Goal: Task Accomplishment & Management: Manage account settings

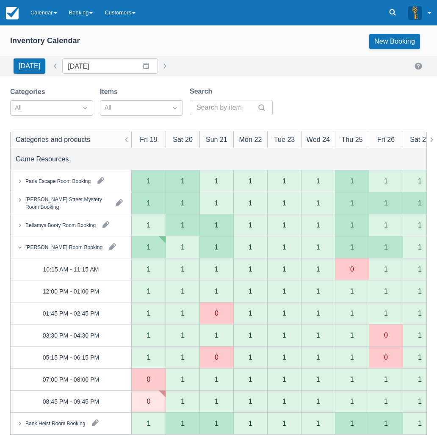
drag, startPoint x: 204, startPoint y: 43, endPoint x: 185, endPoint y: 41, distance: 19.2
click at [204, 43] on div "Inventory Calendar New Booking" at bounding box center [218, 41] width 417 height 15
click at [43, 15] on link "Calendar" at bounding box center [44, 12] width 39 height 25
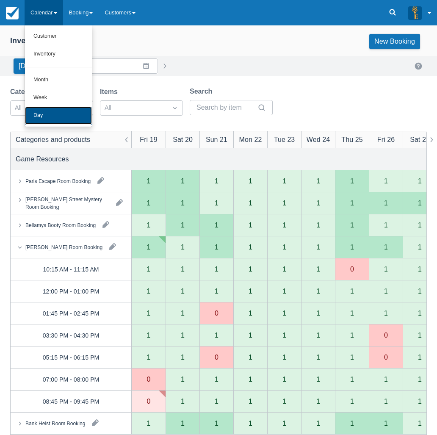
click at [58, 119] on link "Day" at bounding box center [58, 116] width 67 height 18
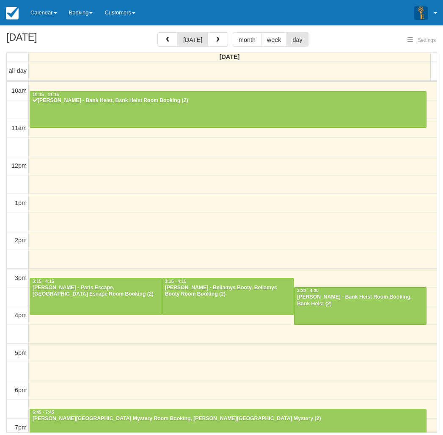
select select
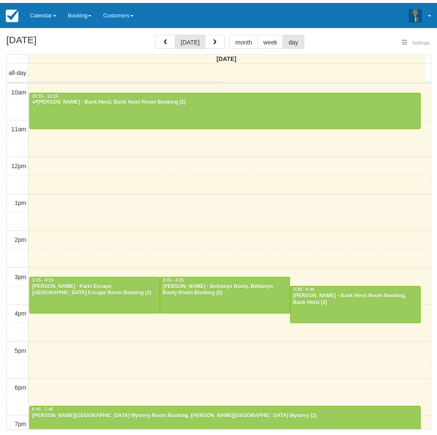
scroll to position [117, 0]
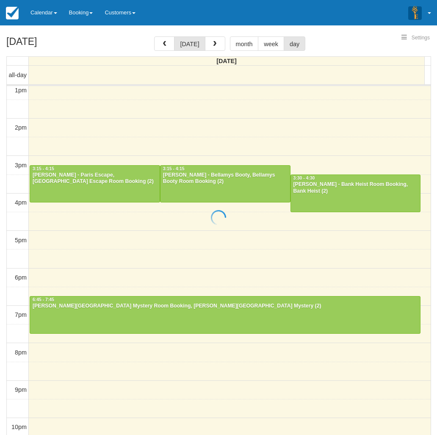
select select
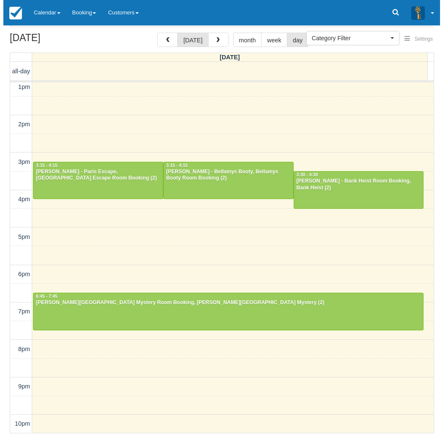
scroll to position [27, 0]
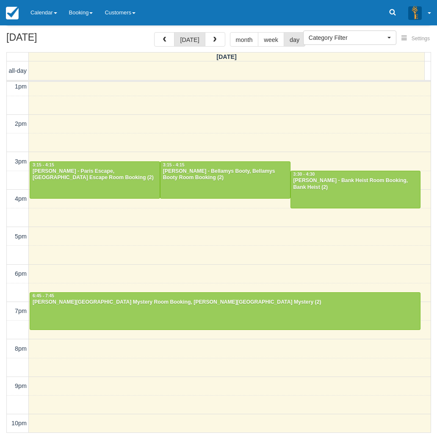
click at [53, 364] on div "10am 11am 12pm 1pm 2pm 3pm 4pm 5pm 6pm 7pm 8pm 9pm 10pm 10:15 - 11:15 Greg - Ba…" at bounding box center [219, 199] width 424 height 468
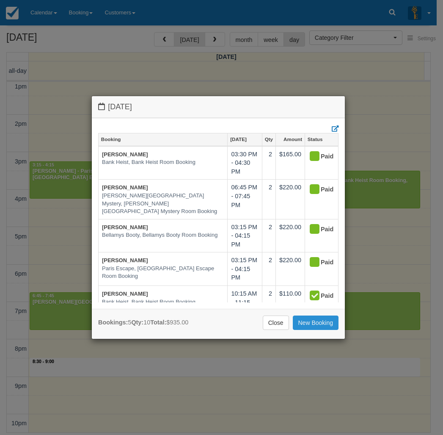
click at [314, 322] on link "New Booking" at bounding box center [316, 323] width 46 height 14
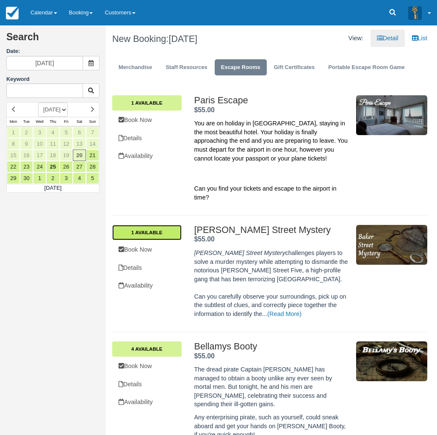
click at [171, 237] on link "1 Available" at bounding box center [146, 232] width 69 height 15
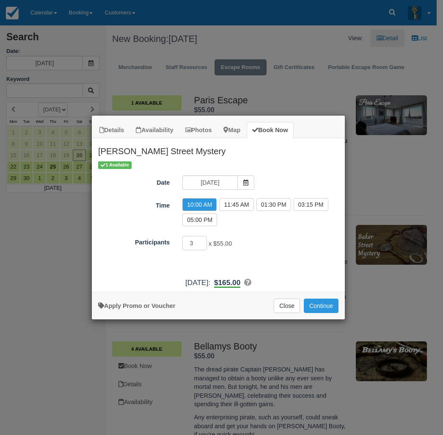
click at [242, 215] on div "10:00 AM 11:45 AM 01:30 PM 03:15 PM 05:00 PM 06:45 PM 08:30 PM" at bounding box center [260, 213] width 169 height 30
type input "2"
click at [203, 245] on input "2" at bounding box center [195, 243] width 25 height 14
click at [260, 255] on div "1 Available Date 20/09/2025 Time 10:00 AM 11:45 AM 01:30 PM 03:15 PM 05:00 PM 0…" at bounding box center [218, 217] width 253 height 113
drag, startPoint x: 235, startPoint y: 244, endPoint x: 219, endPoint y: 244, distance: 15.7
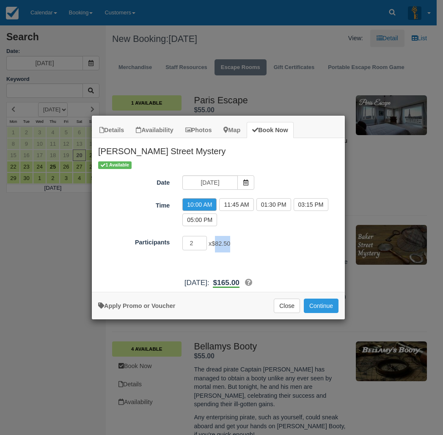
click at [219, 244] on div "2 x $82.50 Minimum of 2Maximum of 8" at bounding box center [250, 244] width 148 height 17
click at [236, 245] on div "2 x $82.50 Minimum of 2Maximum of 8" at bounding box center [250, 244] width 148 height 17
click at [267, 256] on div "1 Available Date 20/09/2025 Time 10:00 AM 11:45 AM 01:30 PM 03:15 PM 05:00 PM 0…" at bounding box center [218, 217] width 253 height 113
click at [291, 284] on div "Sat Sept 20, 2025: $165.00 Participants: 2 @ $82.50 (Weekend - Minimum 3 Player…" at bounding box center [218, 282] width 253 height 11
click at [280, 260] on div "1 Available Date 20/09/2025 Time 10:00 AM 11:45 AM 01:30 PM 03:15 PM 05:00 PM 0…" at bounding box center [218, 217] width 253 height 113
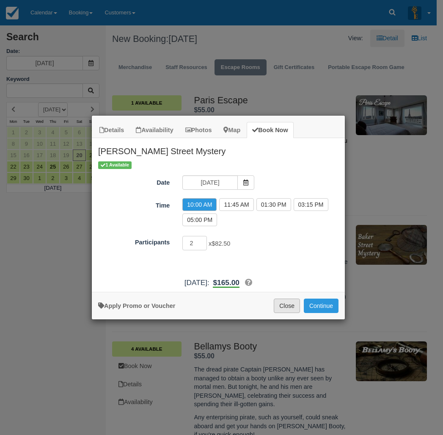
click at [290, 306] on button "Close" at bounding box center [287, 306] width 26 height 14
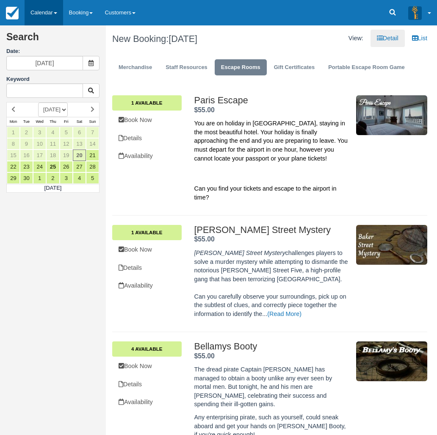
click at [44, 11] on link "Calendar" at bounding box center [44, 12] width 39 height 25
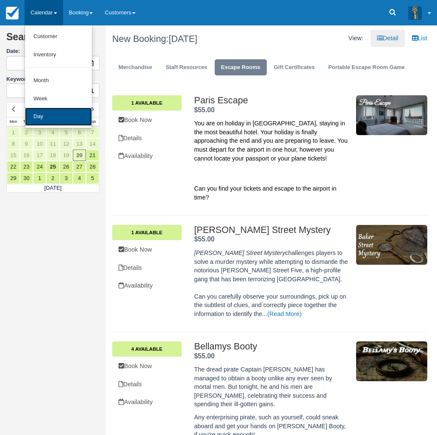
click at [59, 125] on link "Day" at bounding box center [58, 117] width 67 height 18
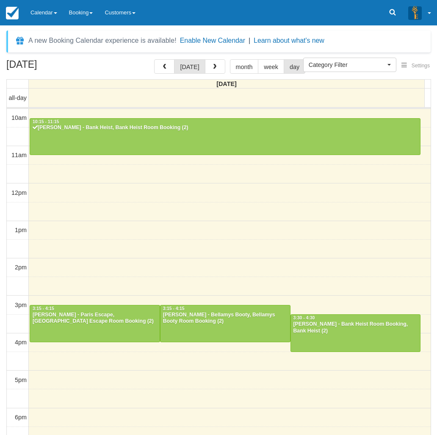
select select
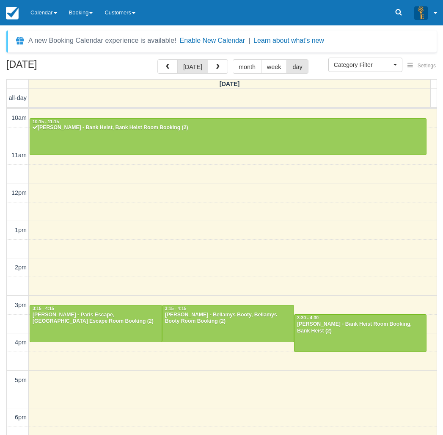
select select
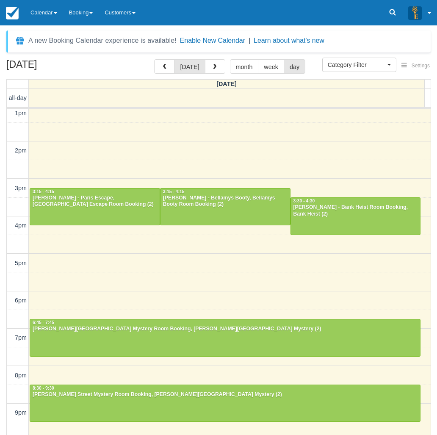
scroll to position [116, 0]
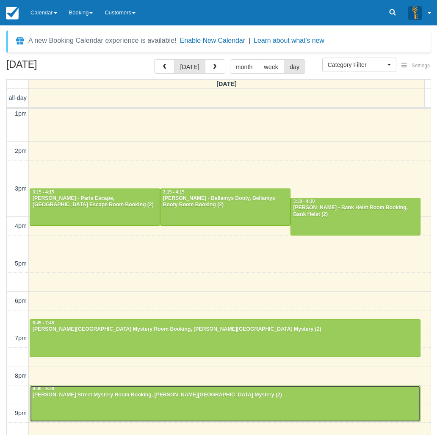
click at [182, 413] on div at bounding box center [225, 403] width 390 height 36
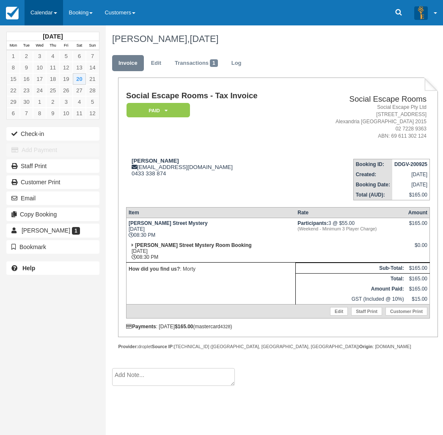
click at [48, 15] on link "Calendar" at bounding box center [44, 12] width 39 height 25
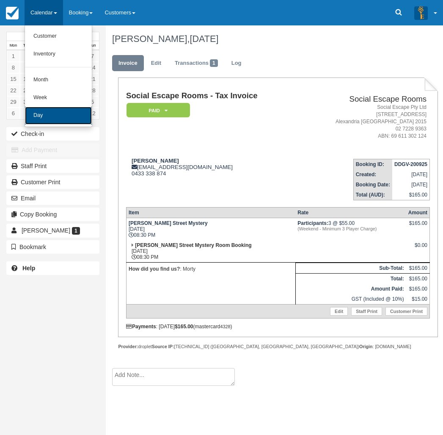
click at [71, 112] on link "Day" at bounding box center [58, 116] width 67 height 18
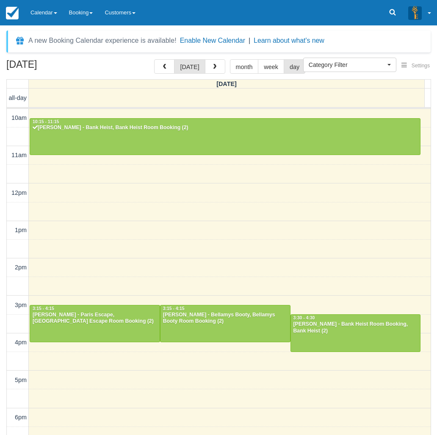
select select
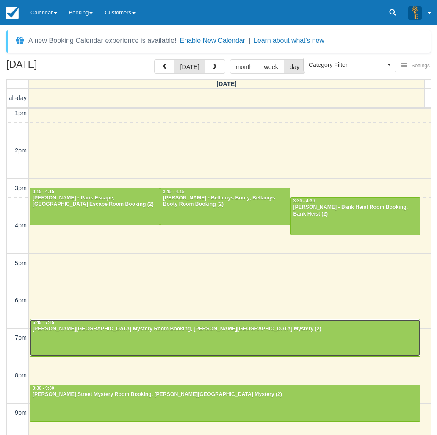
click at [116, 339] on div at bounding box center [225, 337] width 390 height 36
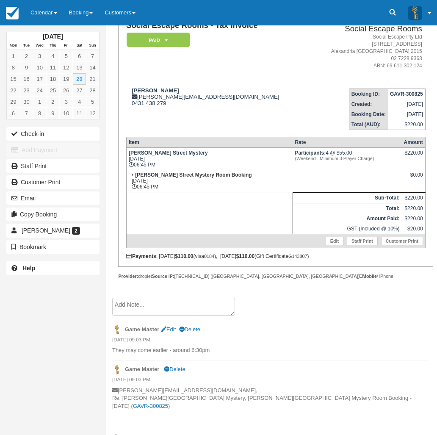
scroll to position [75, 0]
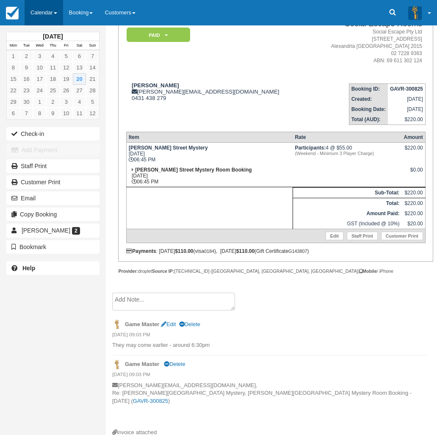
click at [60, 8] on link "Calendar" at bounding box center [44, 12] width 39 height 25
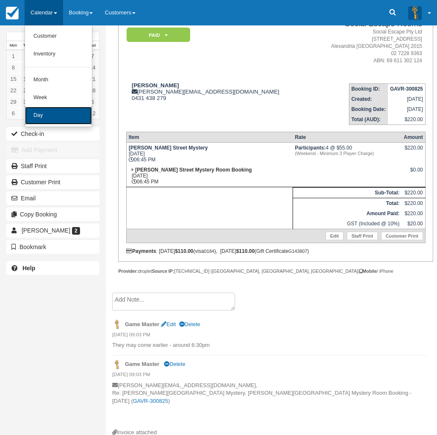
click at [54, 117] on link "Day" at bounding box center [58, 116] width 67 height 18
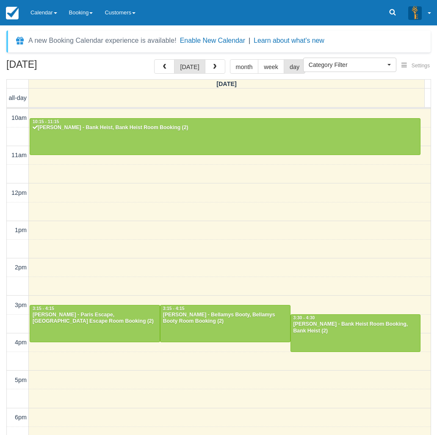
select select
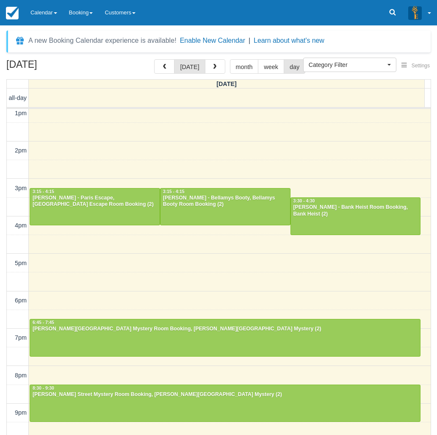
scroll to position [116, 0]
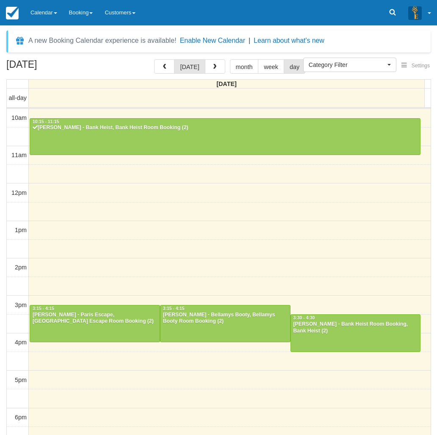
select select
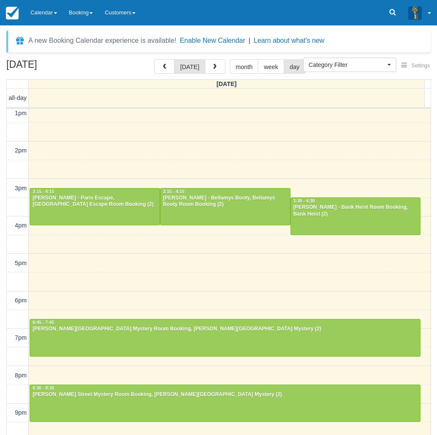
scroll to position [116, 0]
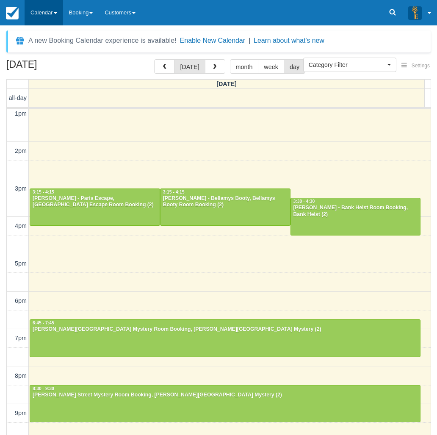
click at [54, 17] on link "Calendar" at bounding box center [44, 12] width 39 height 25
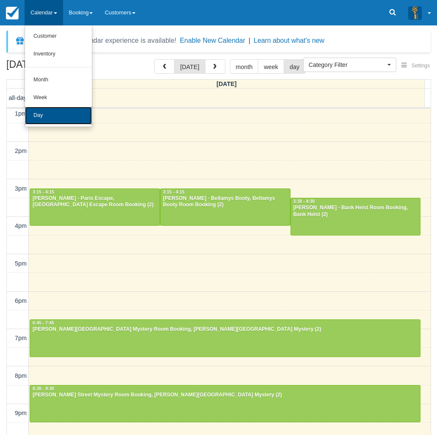
click at [64, 114] on link "Day" at bounding box center [58, 116] width 67 height 18
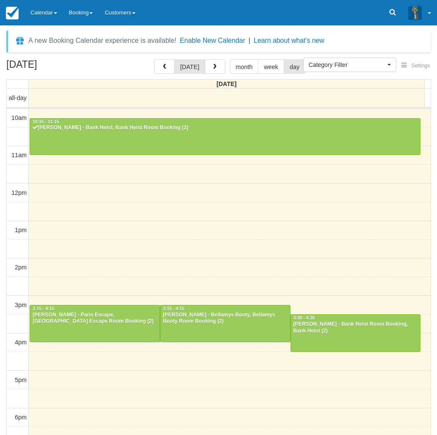
select select
